Goal: Task Accomplishment & Management: Manage account settings

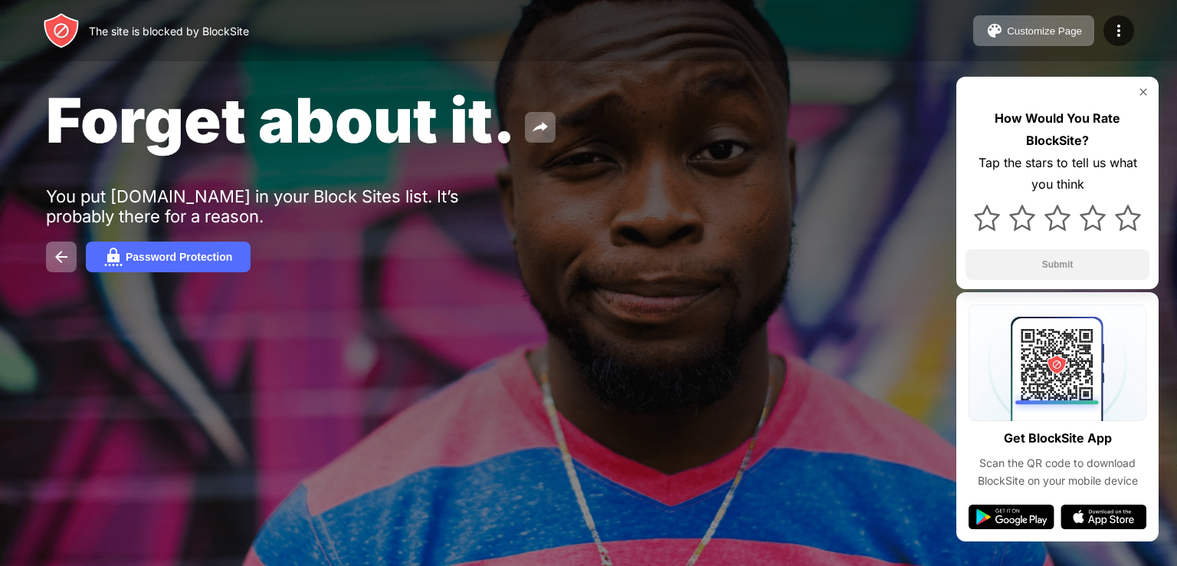
click at [9, 22] on div "The site is blocked by BlockSite Customize Page Edit Block List Redirect Custom…" at bounding box center [588, 30] width 1177 height 61
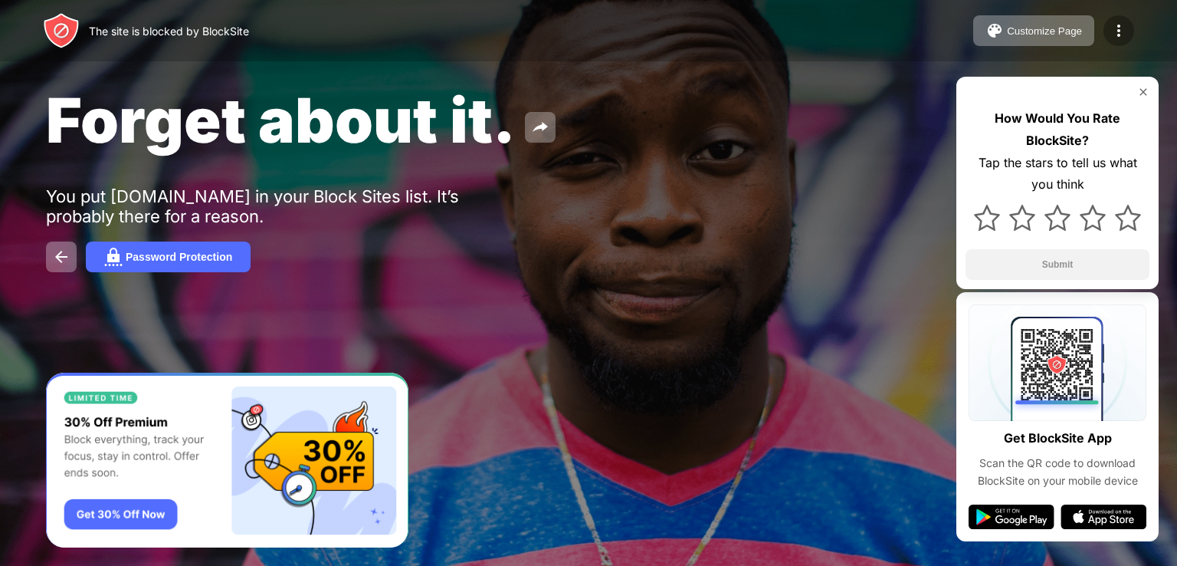
click at [1115, 29] on img at bounding box center [1119, 30] width 18 height 18
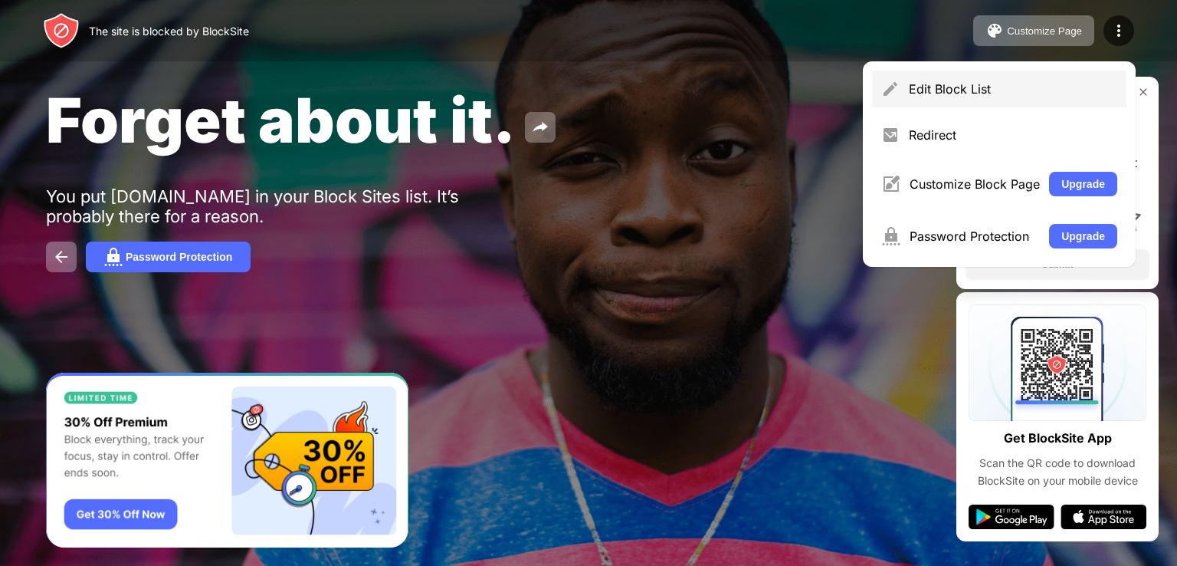
click at [970, 97] on div "Edit Block List" at bounding box center [999, 89] width 255 height 37
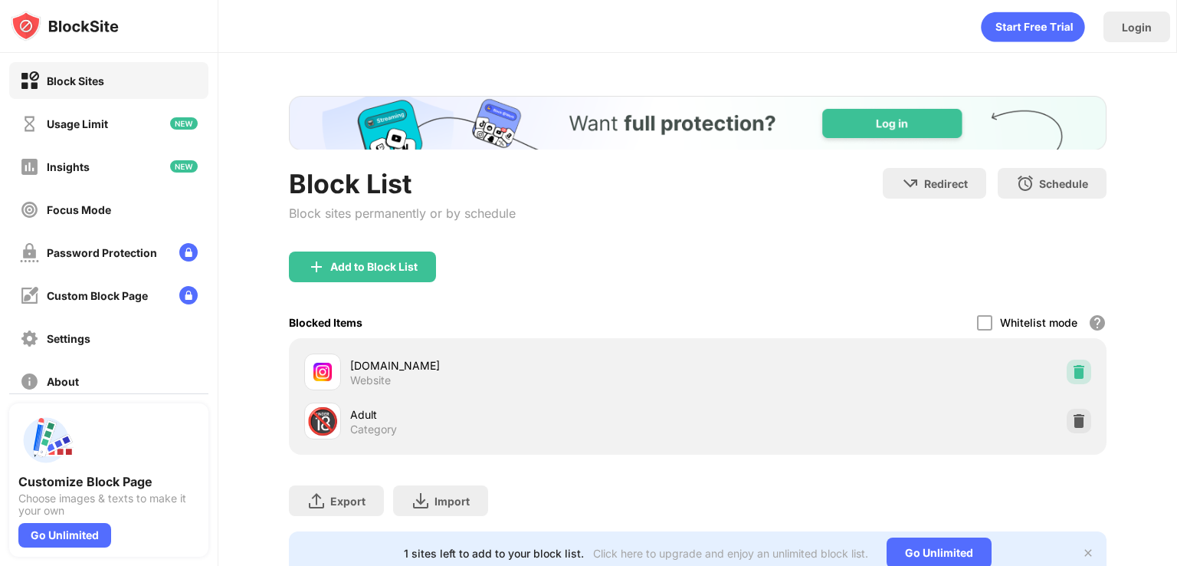
click at [1072, 368] on img at bounding box center [1079, 371] width 15 height 15
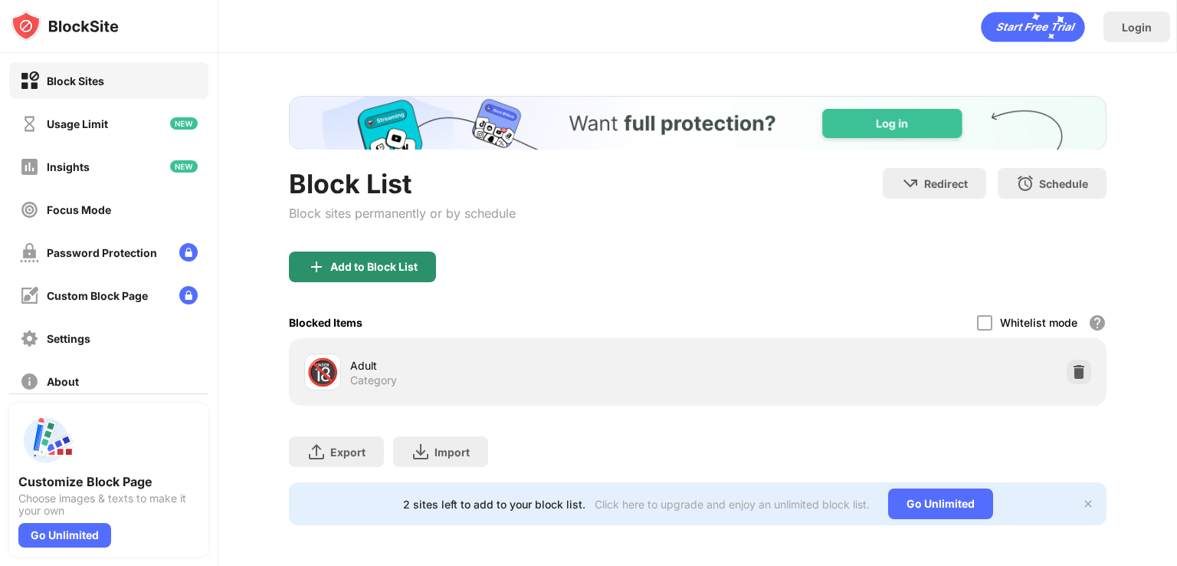
click at [383, 268] on div "Add to Block List" at bounding box center [373, 267] width 87 height 12
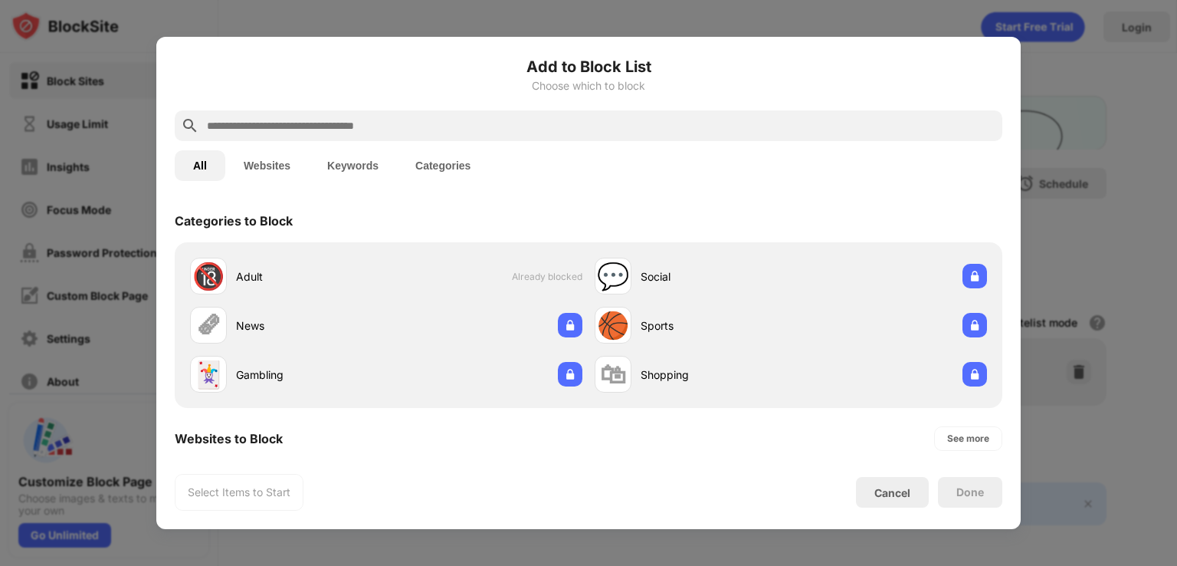
click at [343, 138] on div at bounding box center [589, 125] width 828 height 31
click at [354, 120] on input "text" at bounding box center [600, 126] width 791 height 18
type input "*"
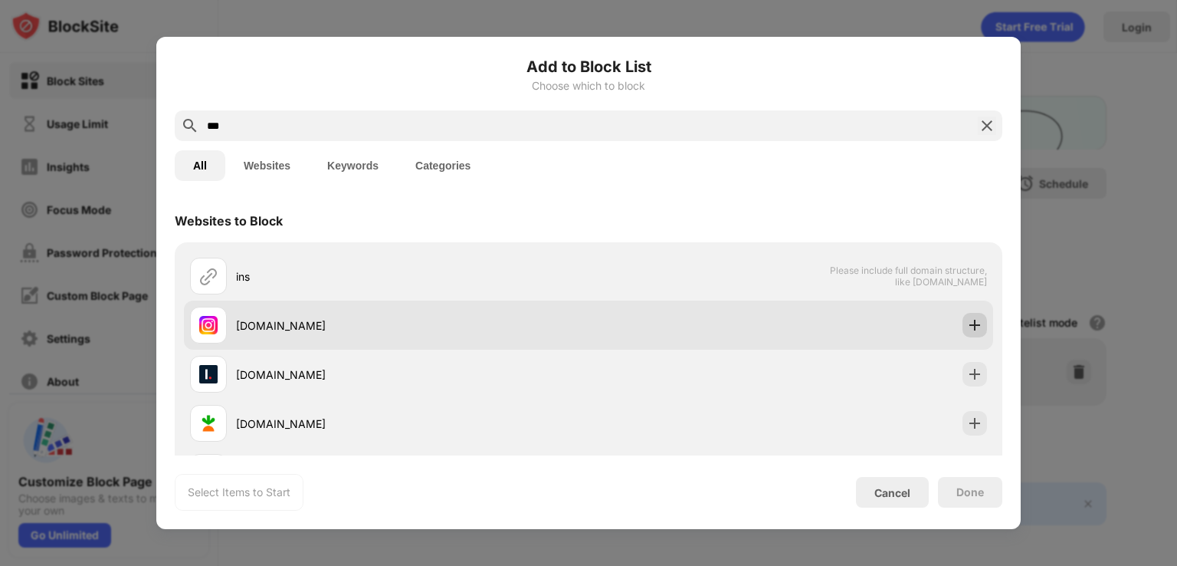
type input "***"
click at [967, 326] on img at bounding box center [974, 324] width 15 height 15
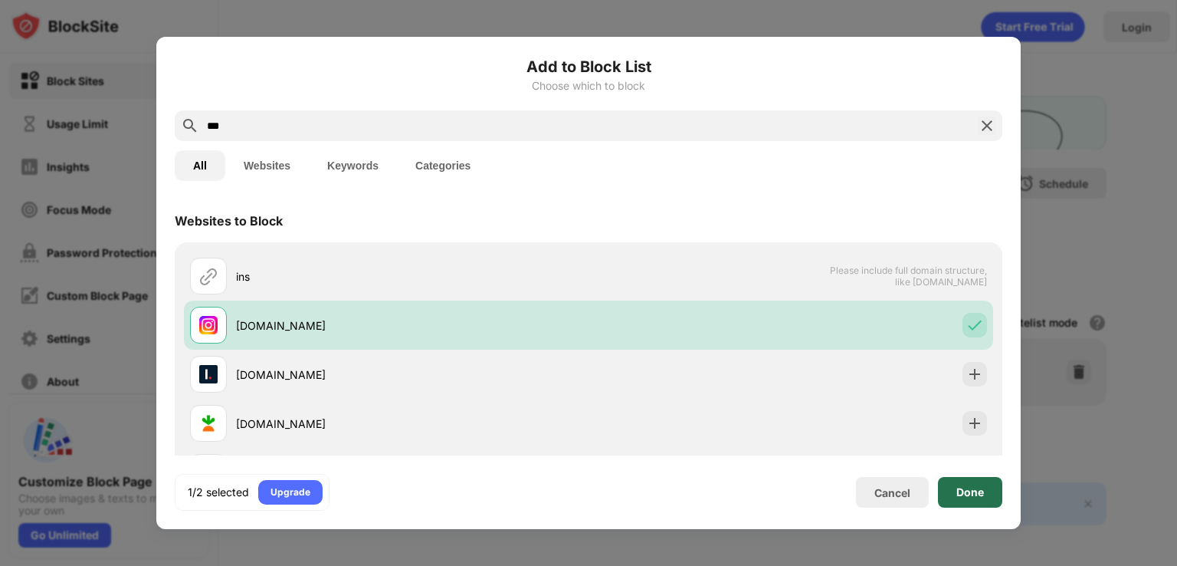
click at [973, 486] on div "Done" at bounding box center [971, 492] width 28 height 12
